Goal: Task Accomplishment & Management: Use online tool/utility

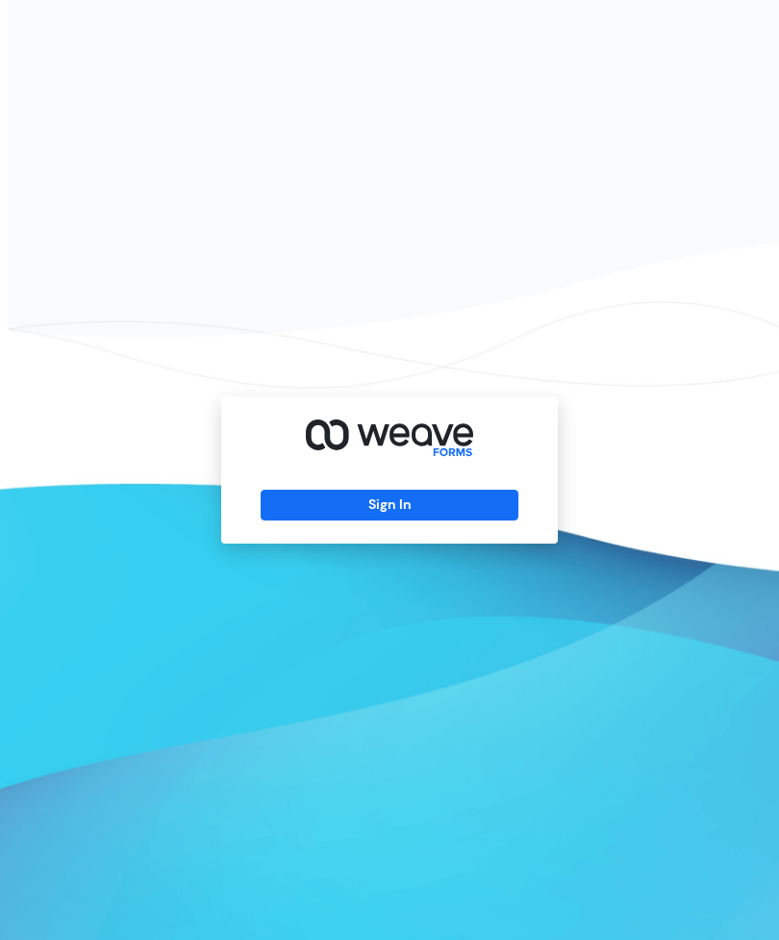
click at [452, 520] on button "Sign In" at bounding box center [389, 505] width 257 height 31
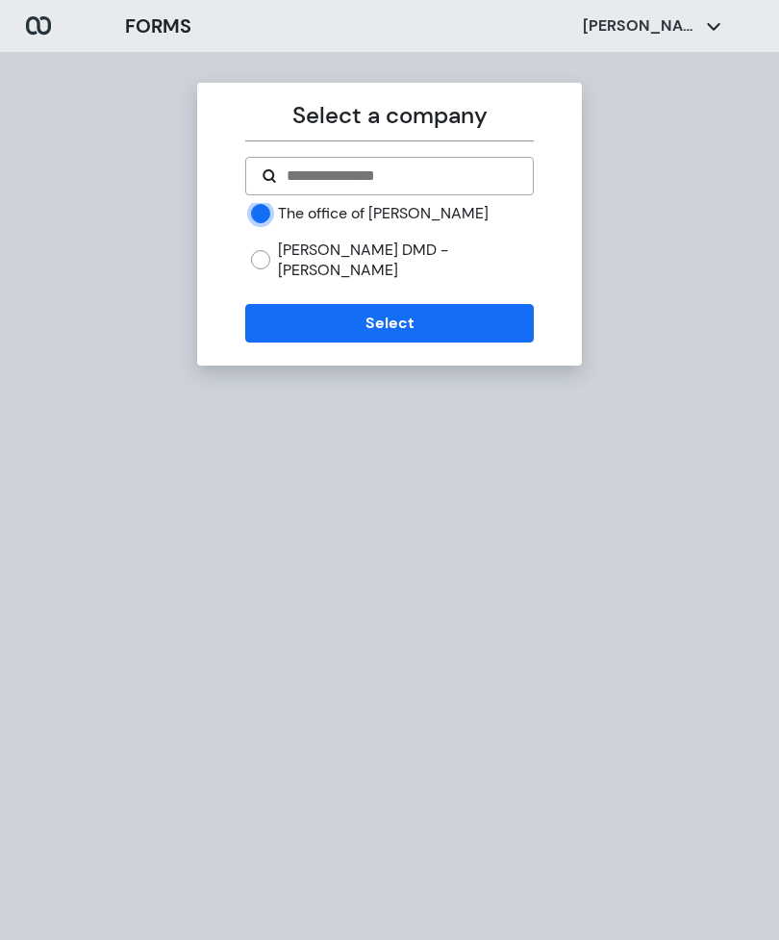
click at [468, 304] on button "Select" at bounding box center [389, 323] width 288 height 38
